Goal: Transaction & Acquisition: Purchase product/service

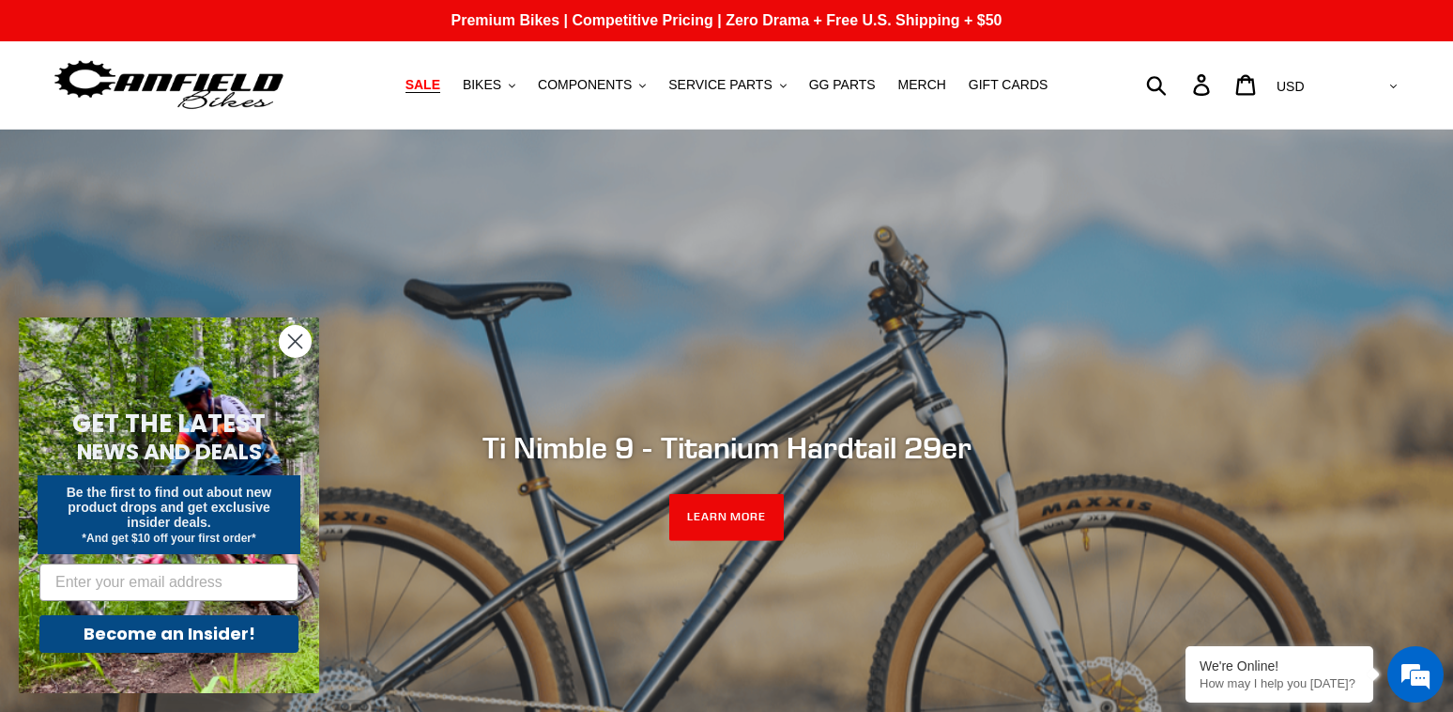
click at [434, 81] on link "SALE" at bounding box center [423, 84] width 54 height 25
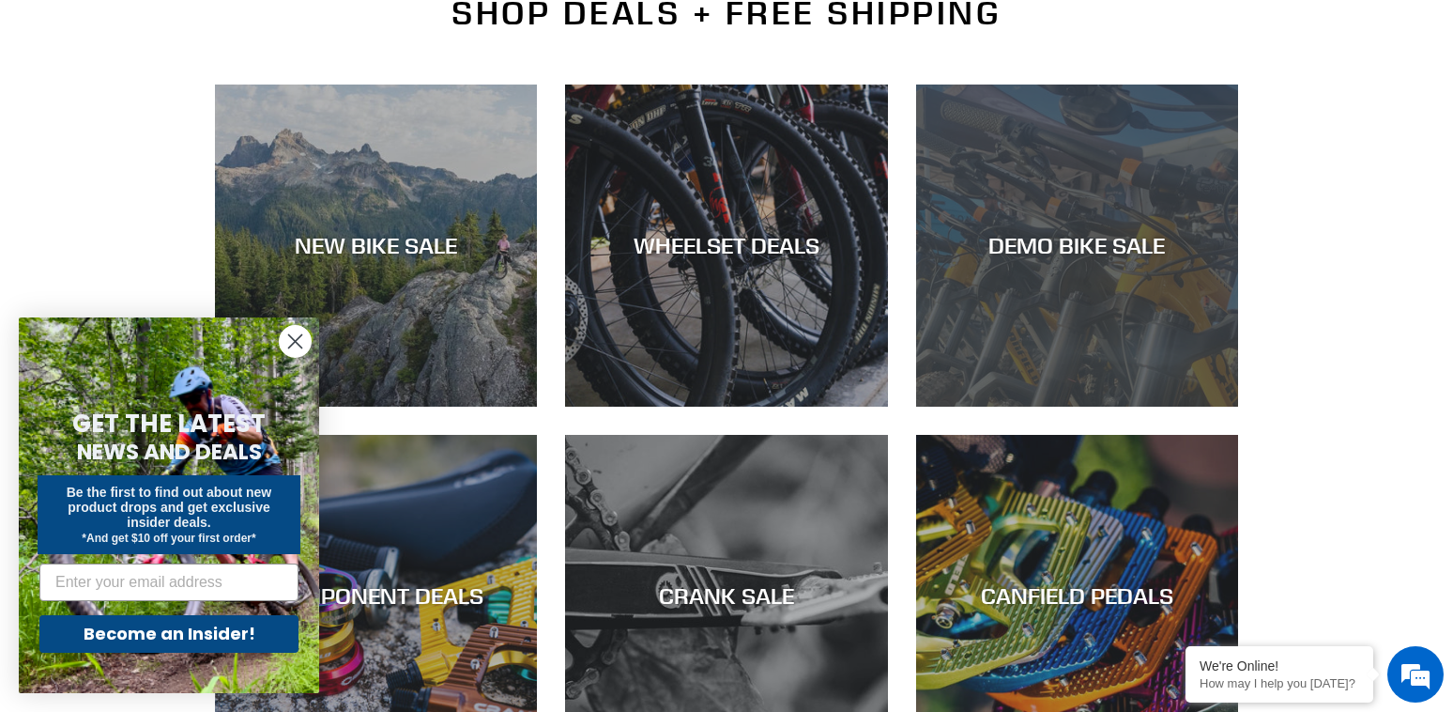
click at [1135, 243] on div "DEMO BIKE SALE" at bounding box center [1077, 245] width 322 height 27
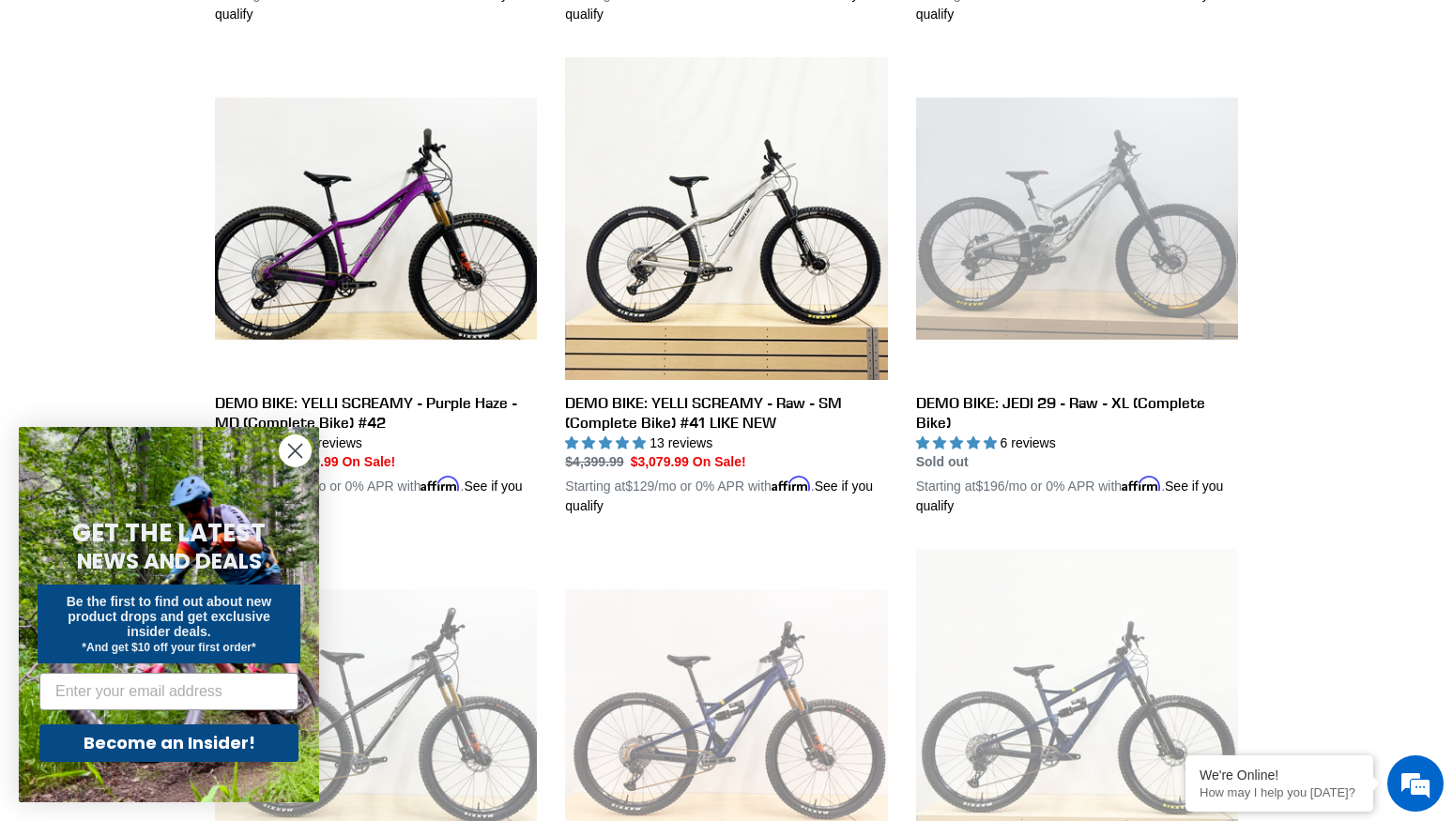
scroll to position [1971, 0]
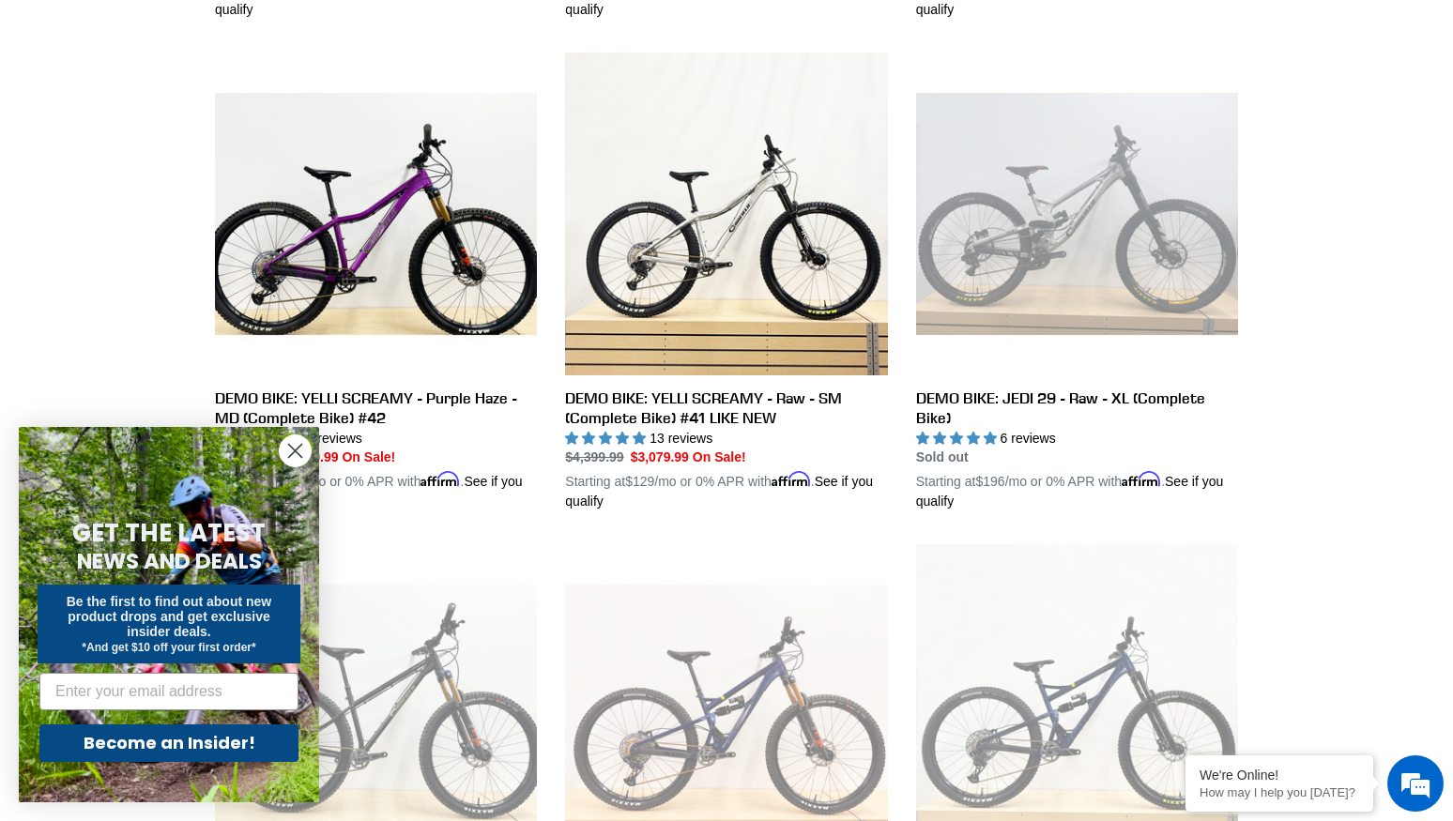
click at [290, 445] on icon "Close dialog" at bounding box center [295, 451] width 13 height 13
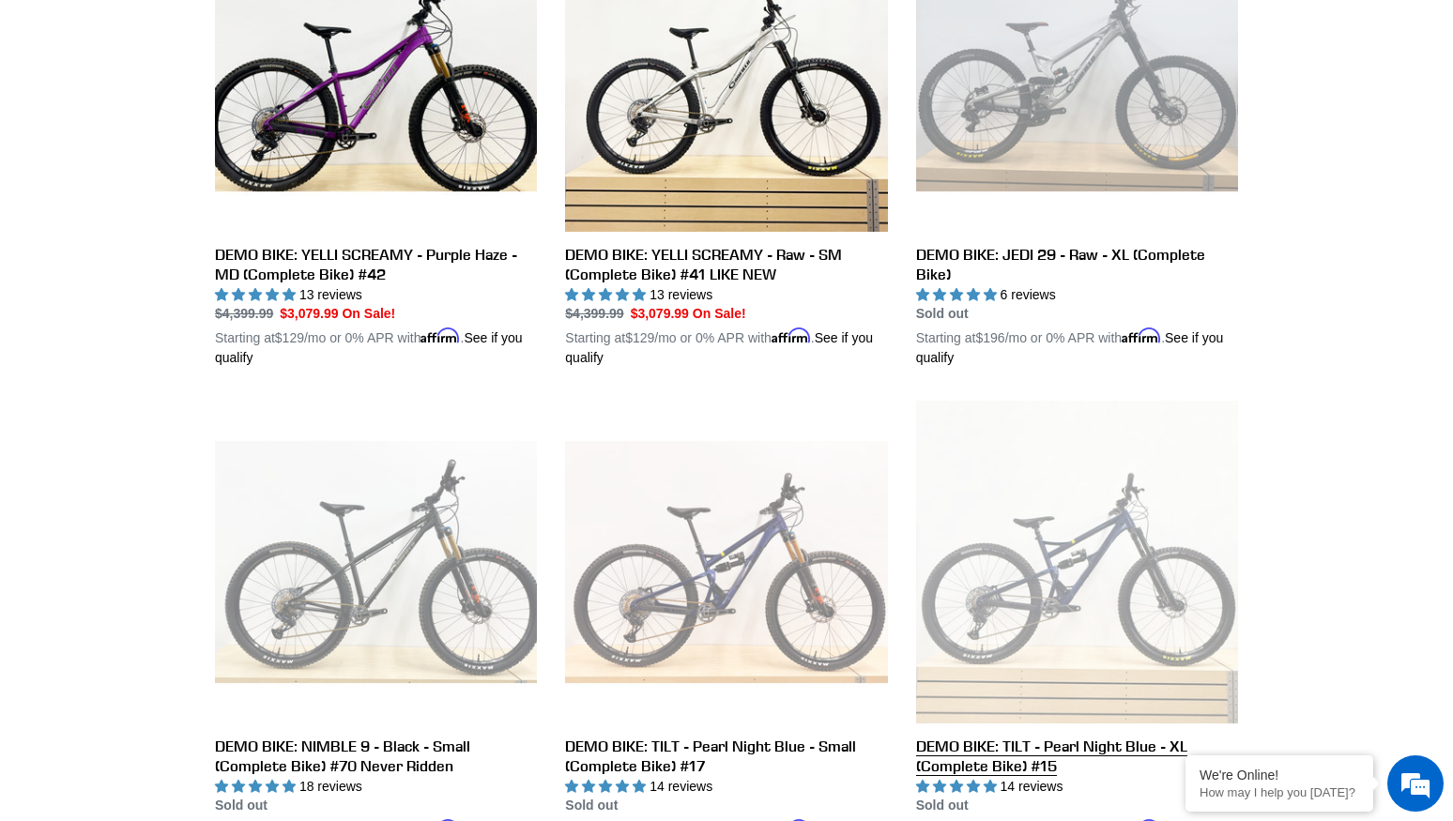
scroll to position [2065, 0]
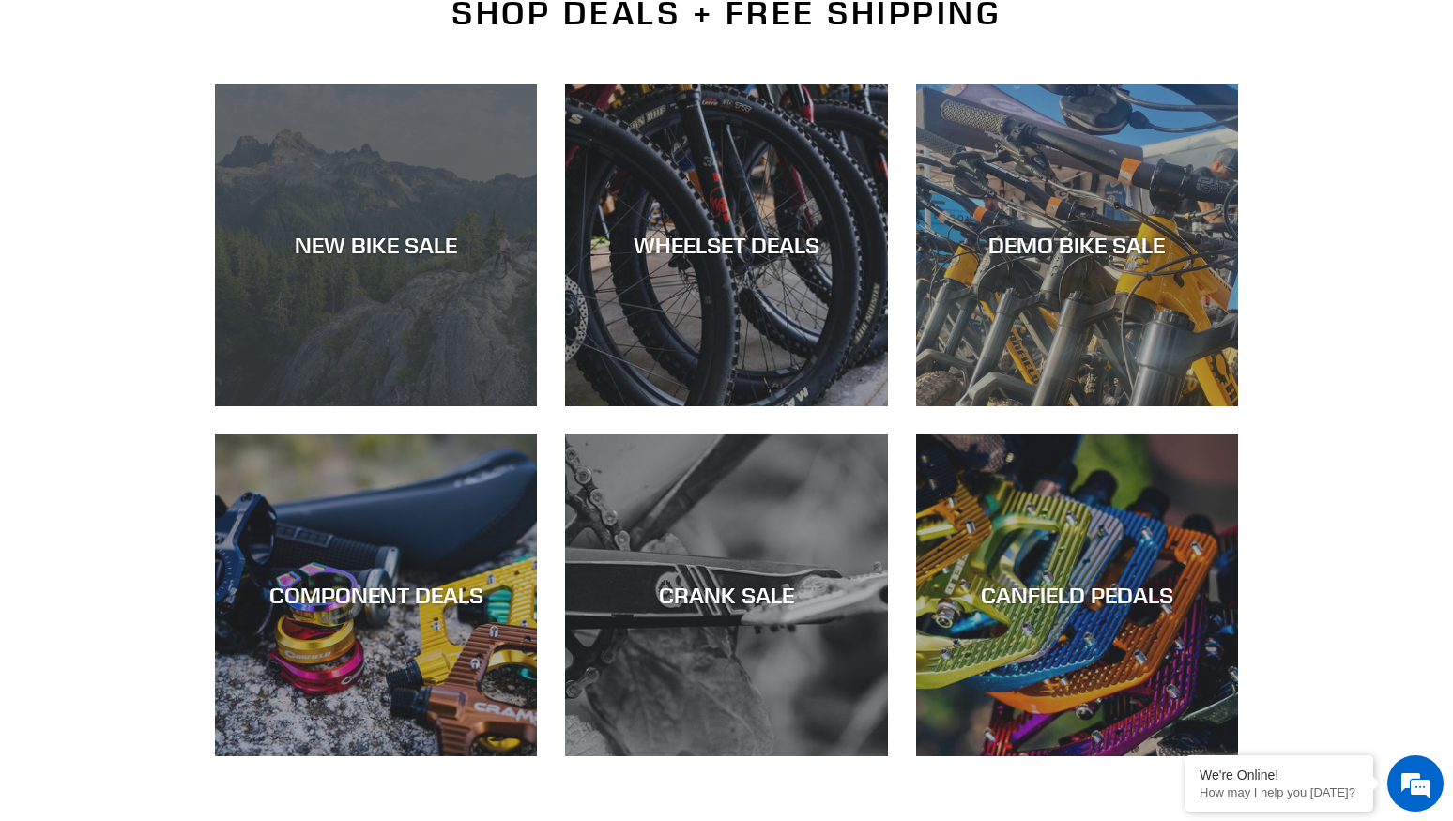
click at [399, 243] on div "NEW BIKE SALE" at bounding box center [376, 245] width 322 height 27
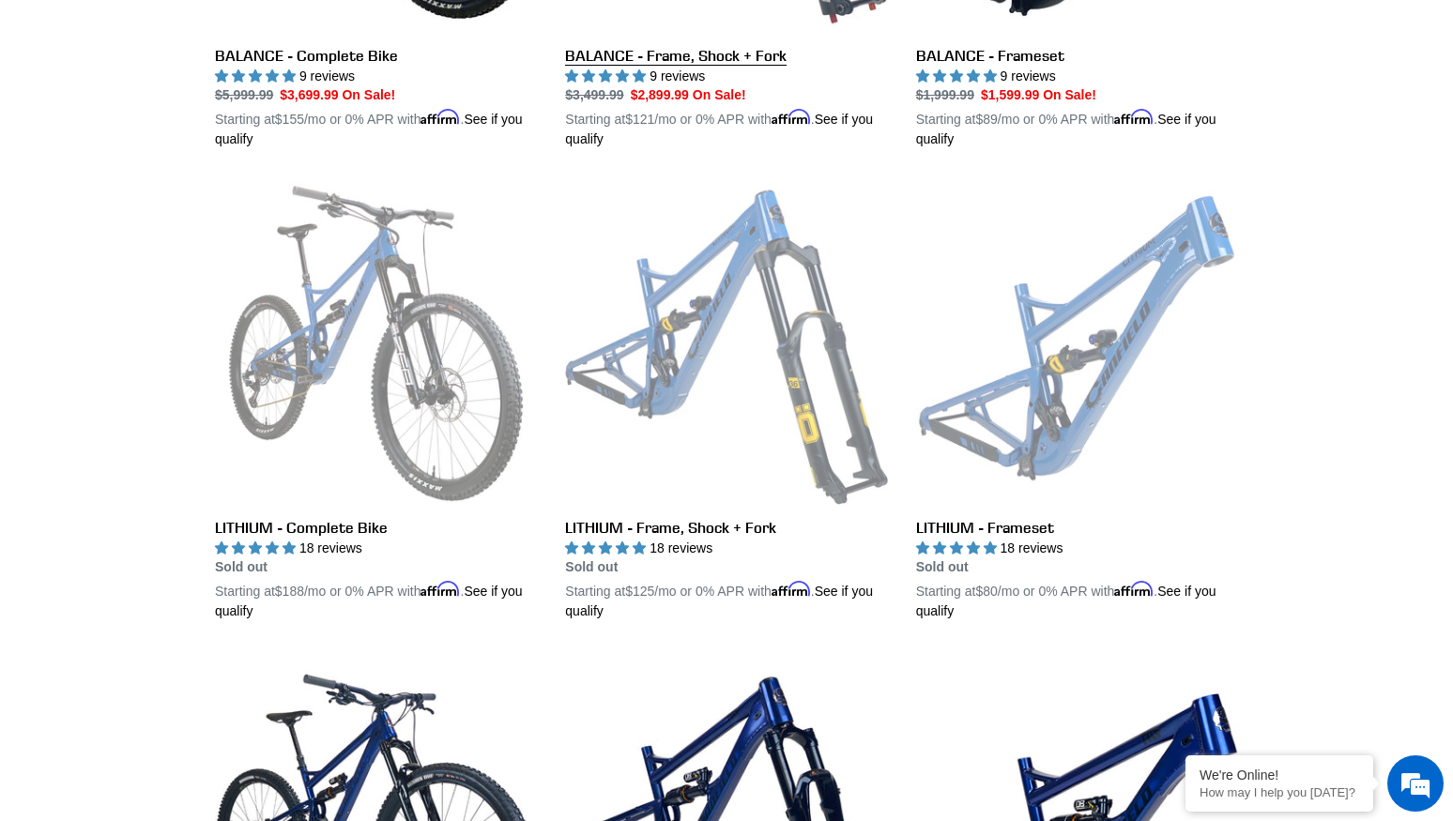
scroll to position [2253, 0]
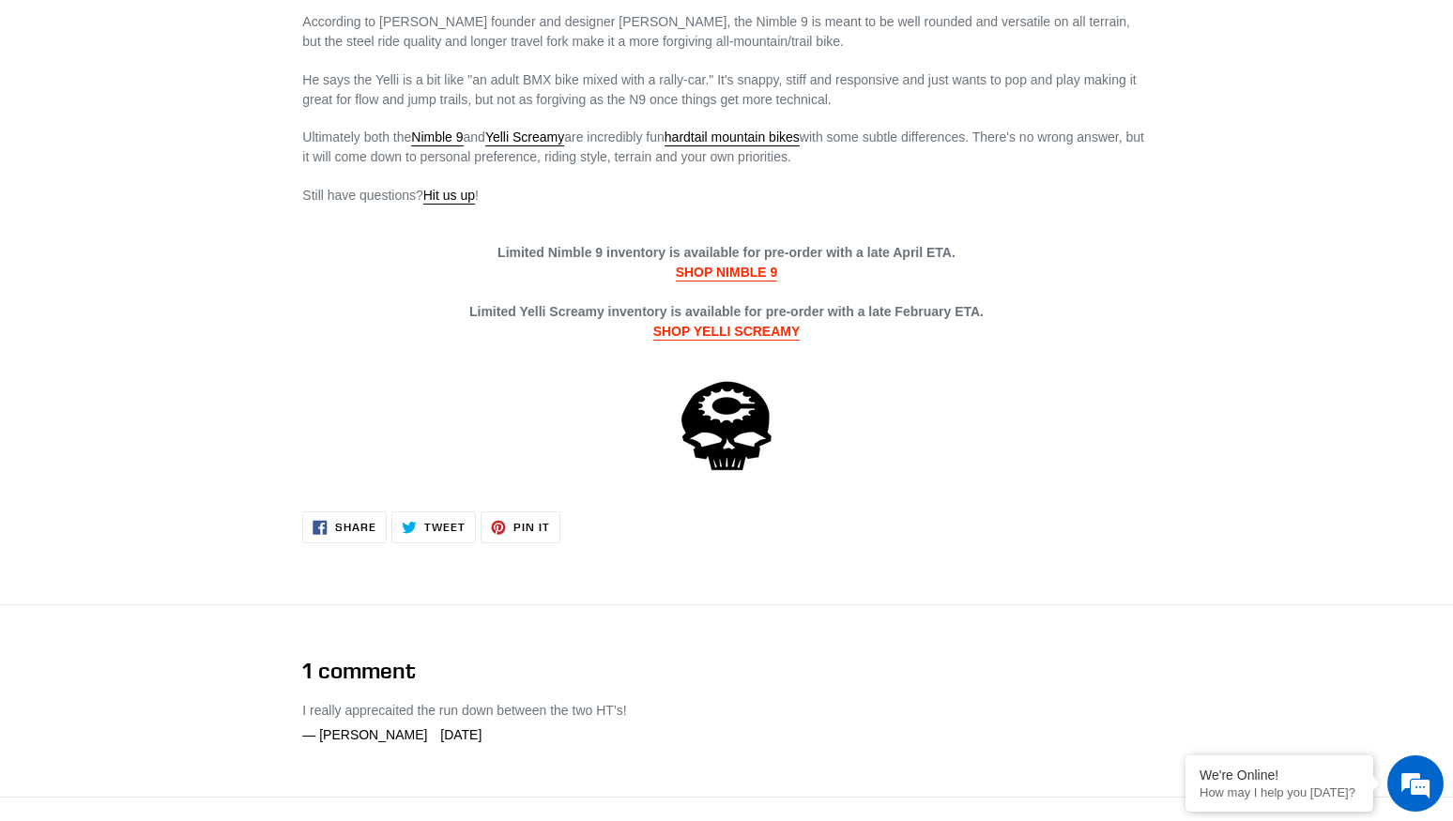
scroll to position [3755, 0]
